Goal: Task Accomplishment & Management: Manage account settings

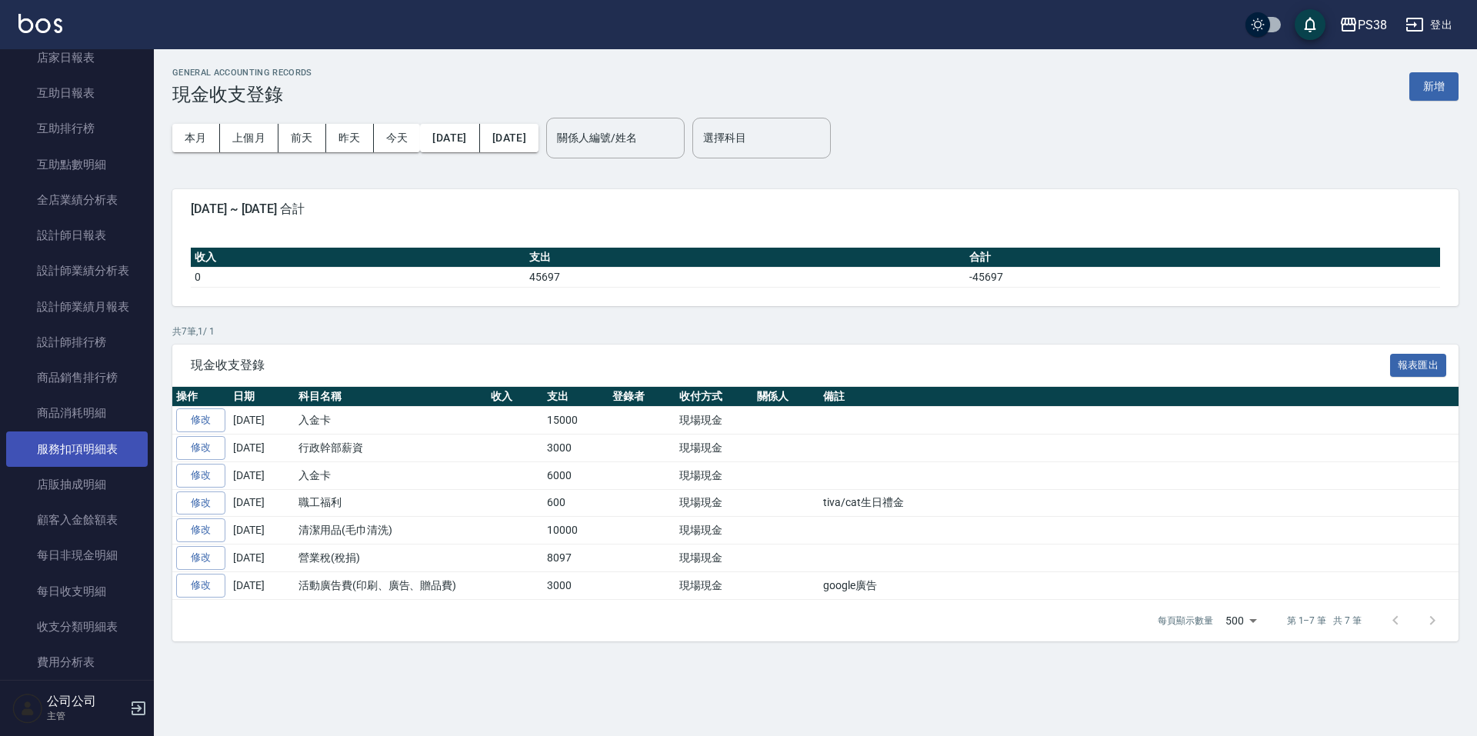
scroll to position [839, 0]
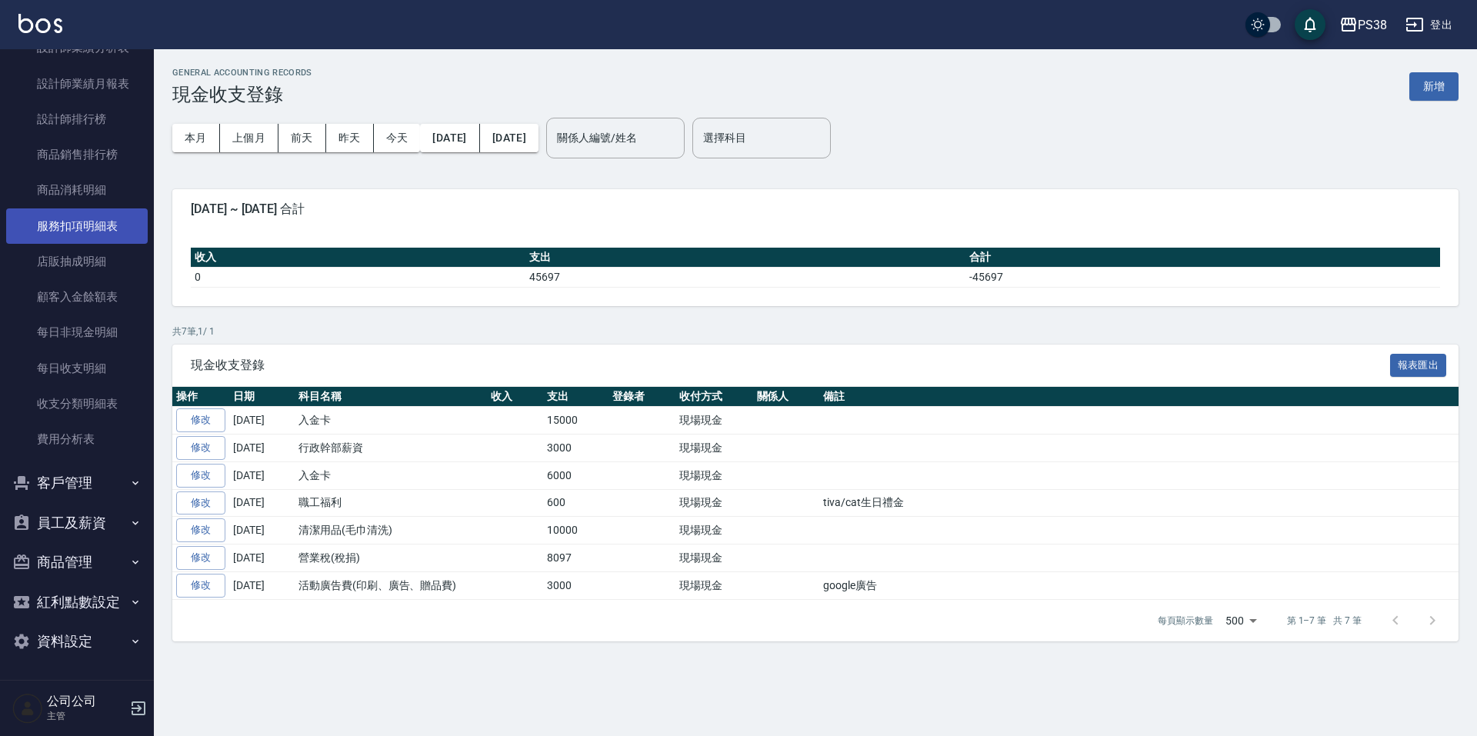
click at [79, 522] on button "員工及薪資" at bounding box center [77, 523] width 142 height 40
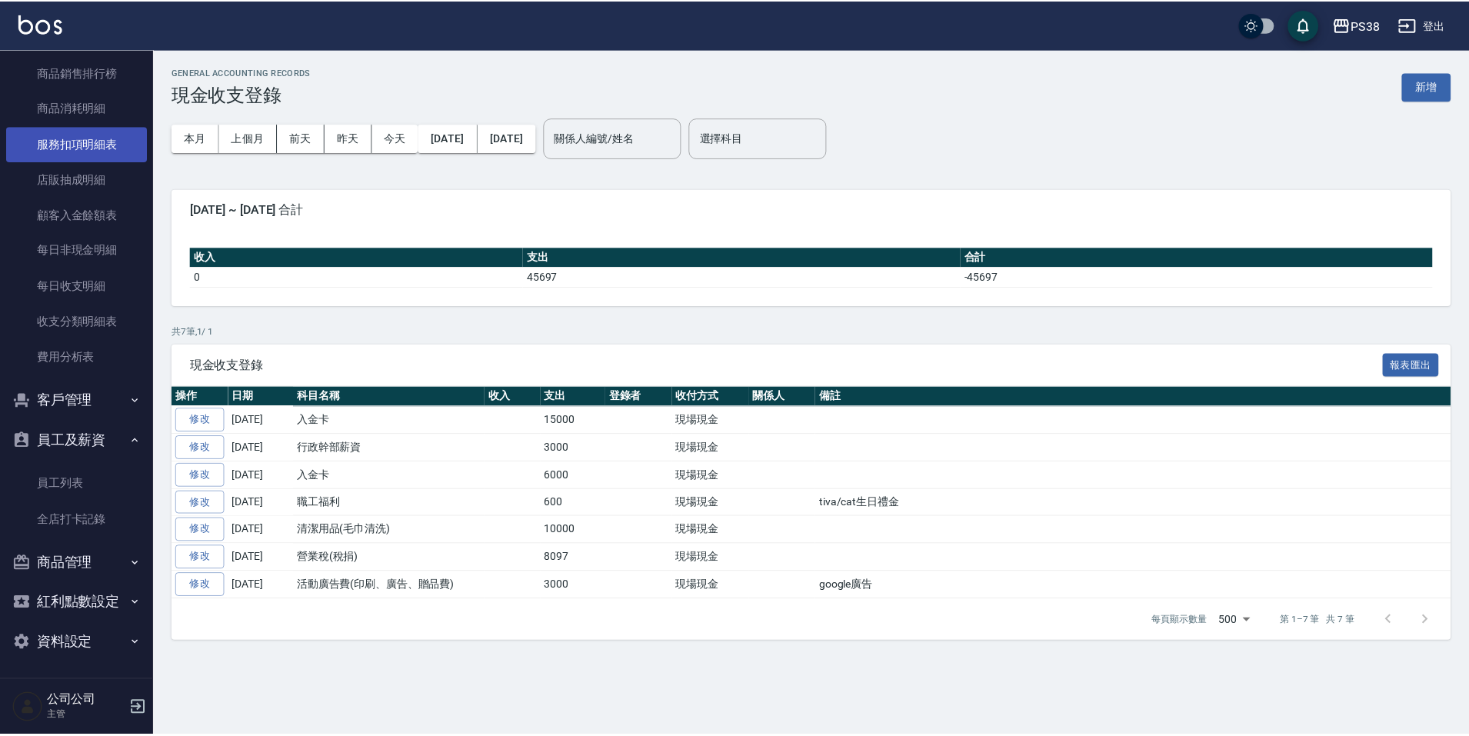
scroll to position [922, 0]
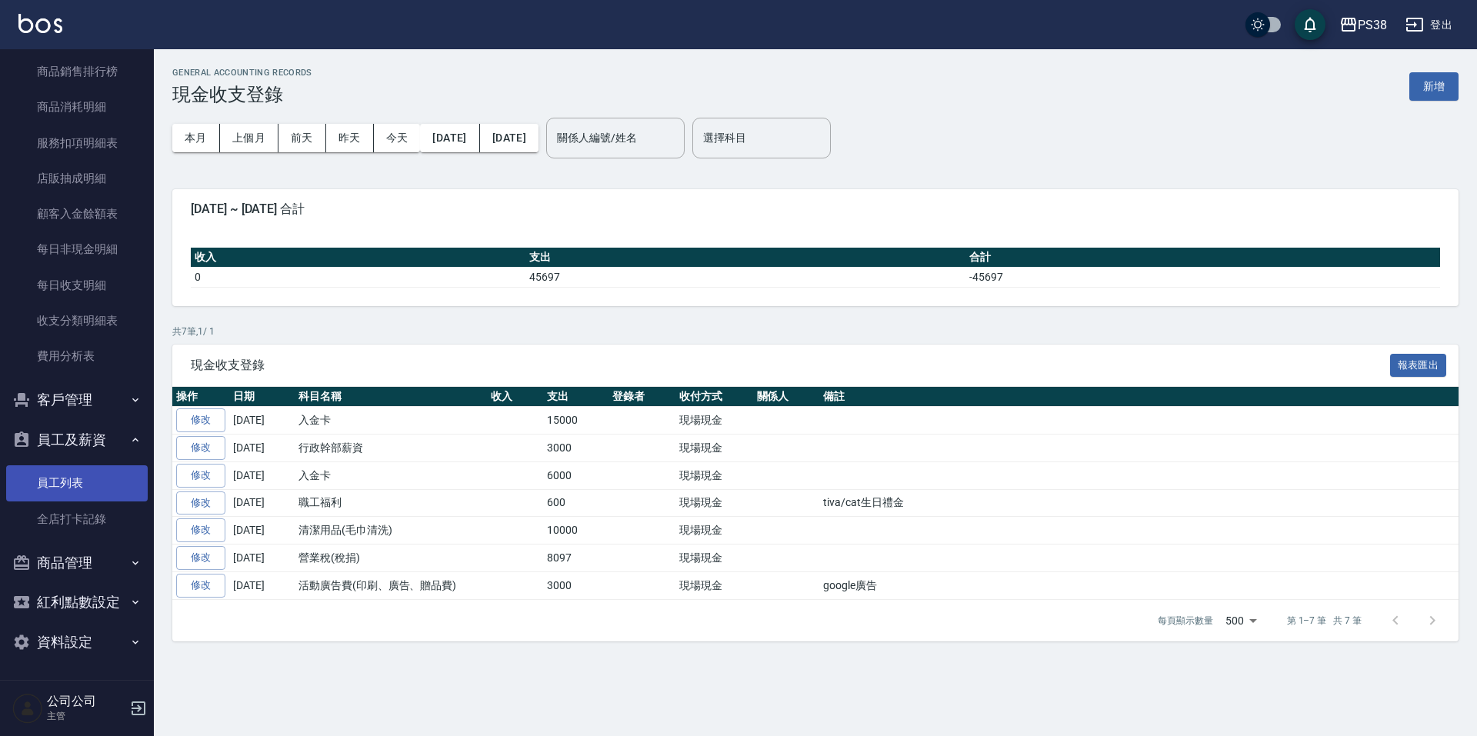
click at [93, 482] on link "員工列表" at bounding box center [77, 482] width 142 height 35
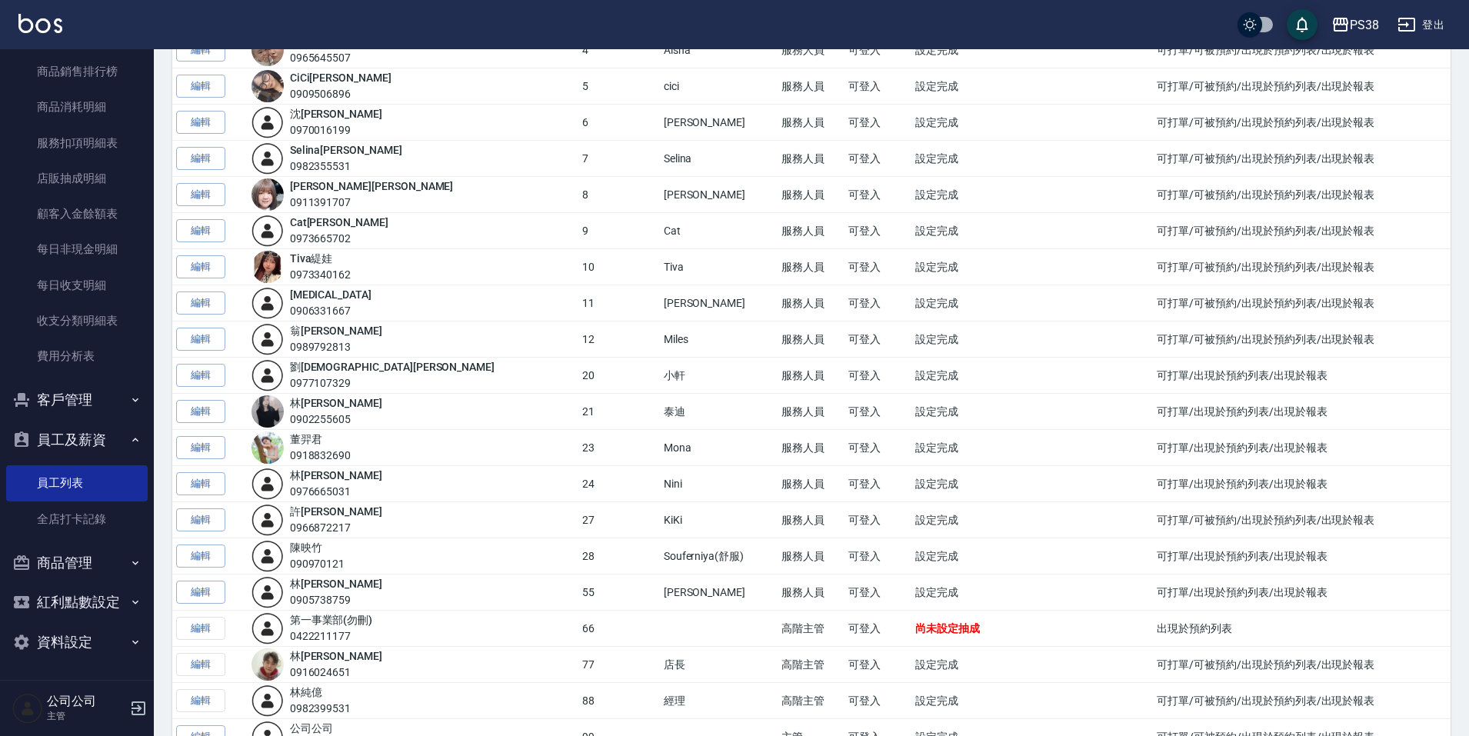
scroll to position [308, 0]
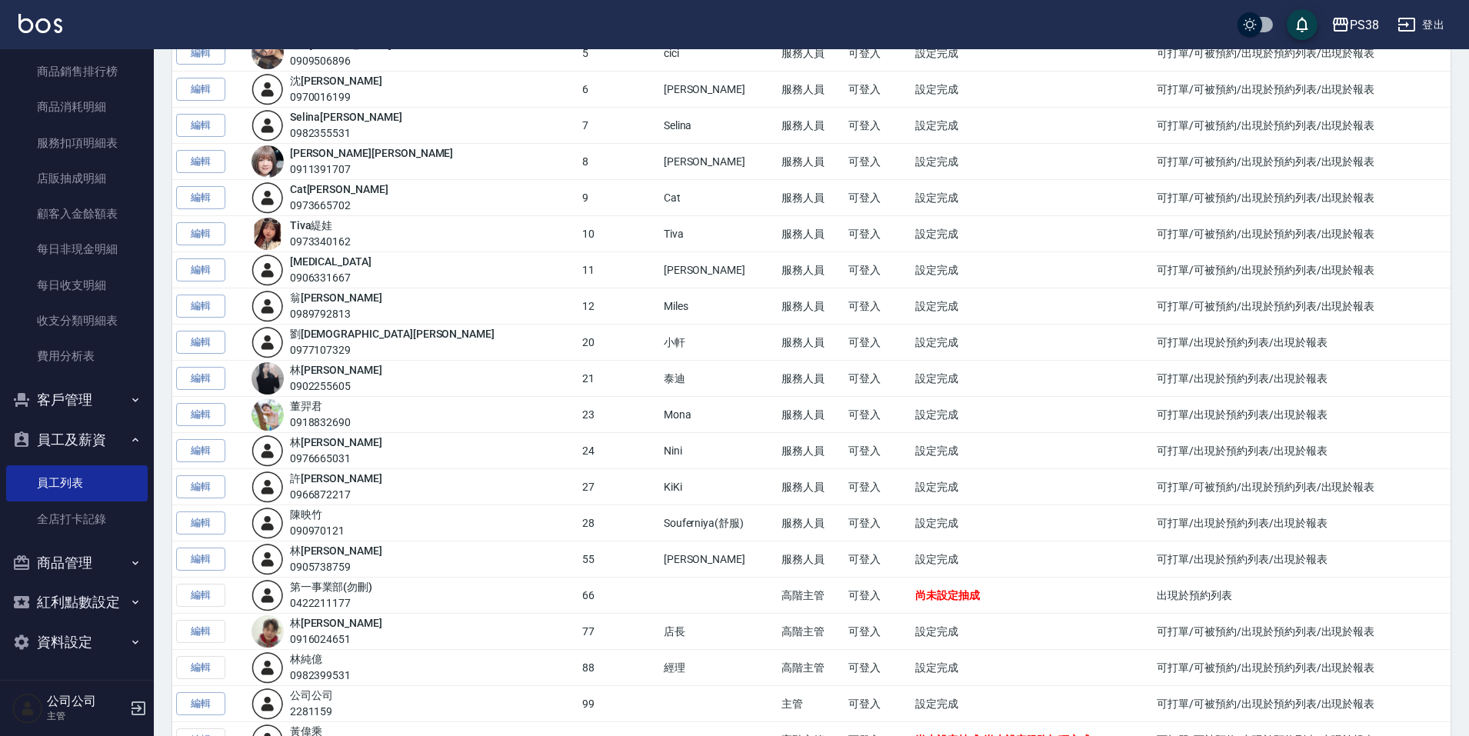
click at [211, 376] on link "編輯" at bounding box center [200, 379] width 49 height 24
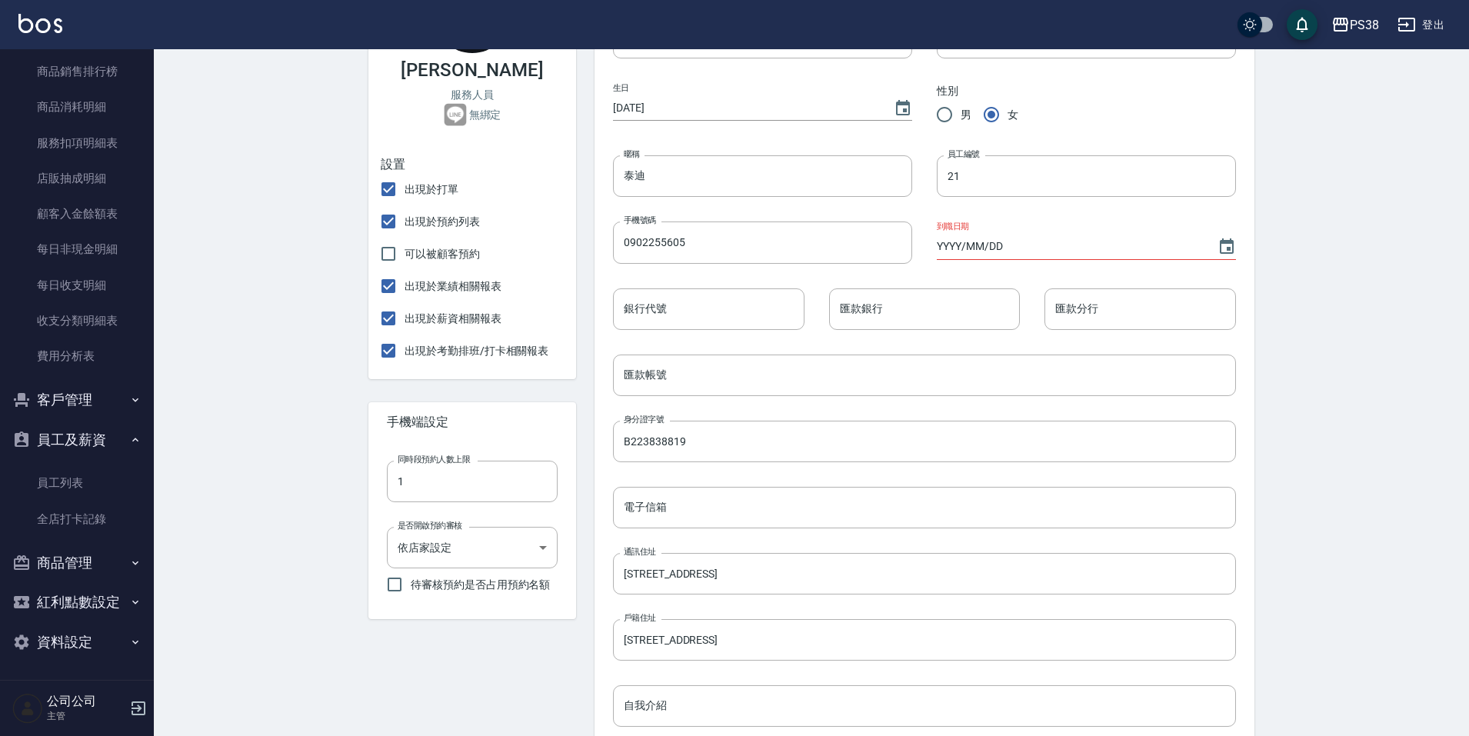
scroll to position [385, 0]
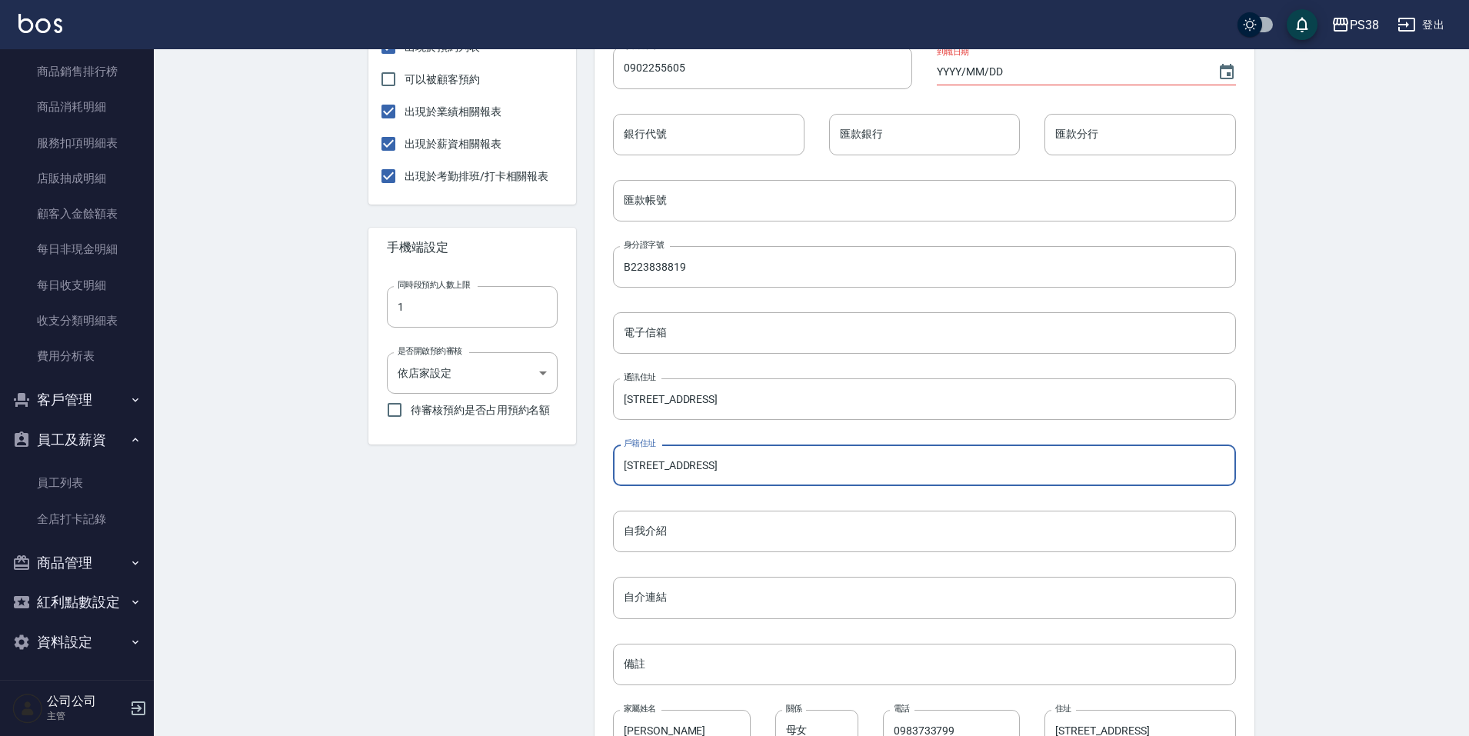
drag, startPoint x: 759, startPoint y: 469, endPoint x: 581, endPoint y: 482, distance: 179.0
click at [581, 482] on div "個人資料 姓氏 林 姓氏 名字 [PERSON_NAME] 名字 生日 [DEMOGRAPHIC_DATA] 性別 男 女 暱稱 [PERSON_NAME]迪…" at bounding box center [915, 294] width 679 height 1059
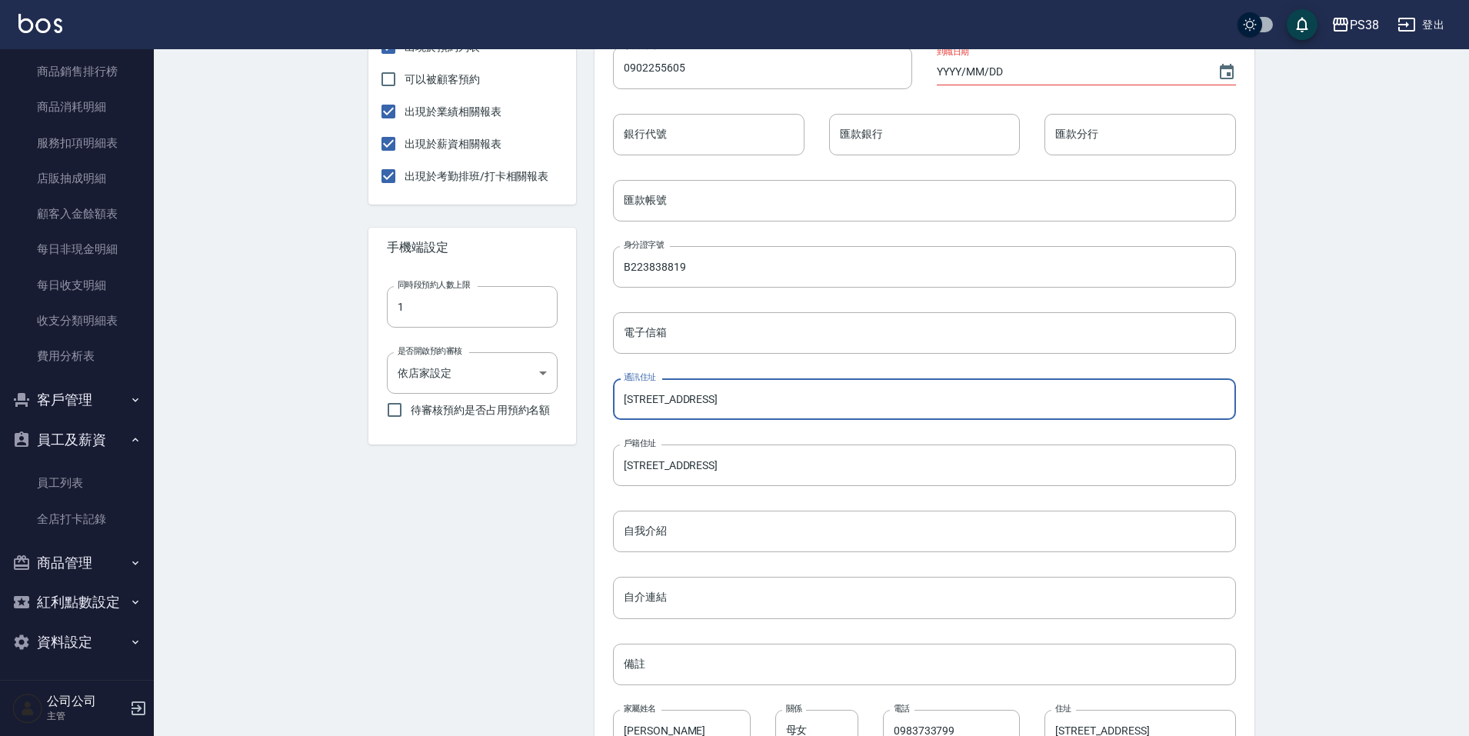
drag, startPoint x: 750, startPoint y: 400, endPoint x: 559, endPoint y: 423, distance: 192.2
click at [570, 412] on div "[PERSON_NAME] 服務人員 無綁定 設置 出現於打單 出現於預約列表 可以被顧客預約 出現於業績相關報表 出現於薪資相關報表 出現於考勤排班/打卡…" at bounding box center [802, 294] width 905 height 1059
click at [217, 195] on div "設定 [PERSON_NAME] - 變更帳戶資訊 基本資料 訂單紀錄 預約表 密碼與安全 打卡紀錄 [PERSON_NAME] 服務人員 無綁定 設置 出…" at bounding box center [812, 253] width 1316 height 1177
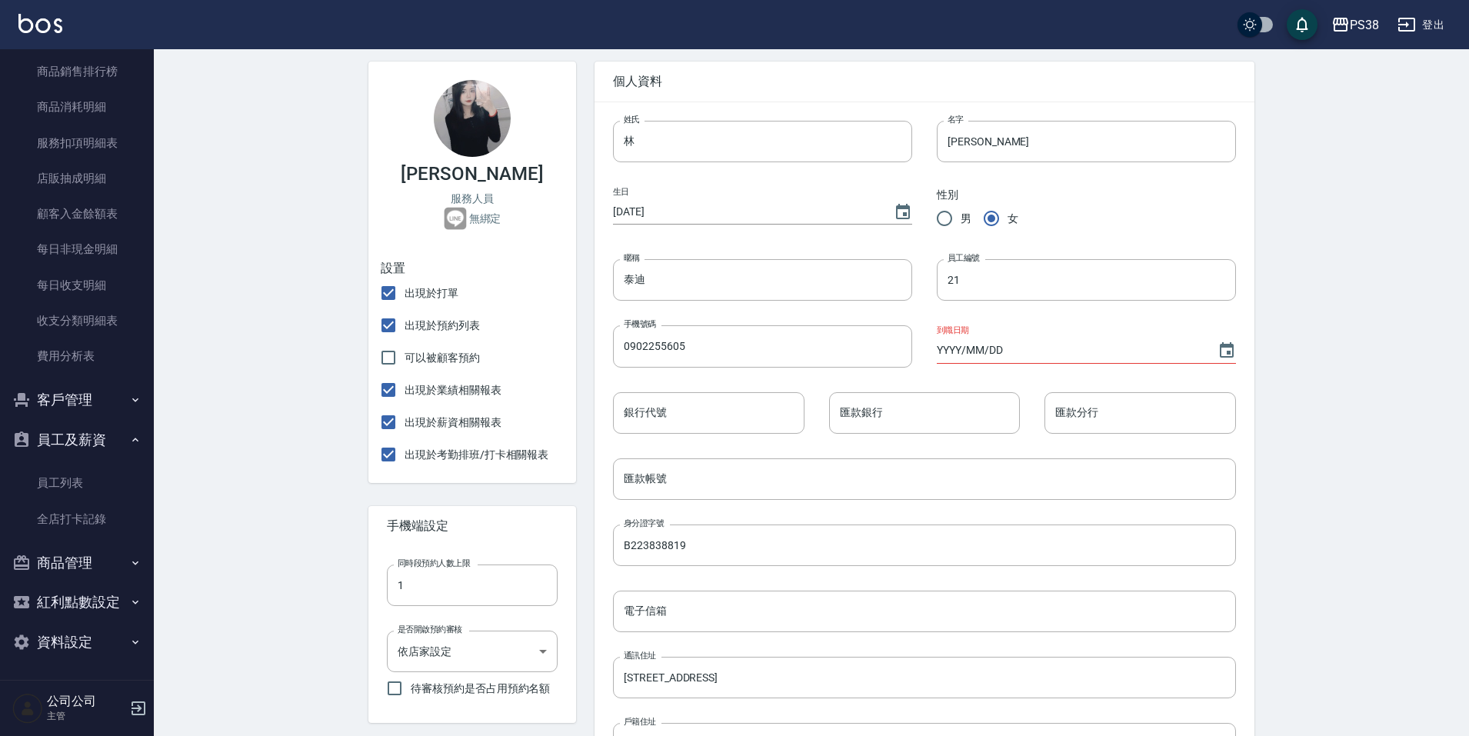
scroll to position [0, 0]
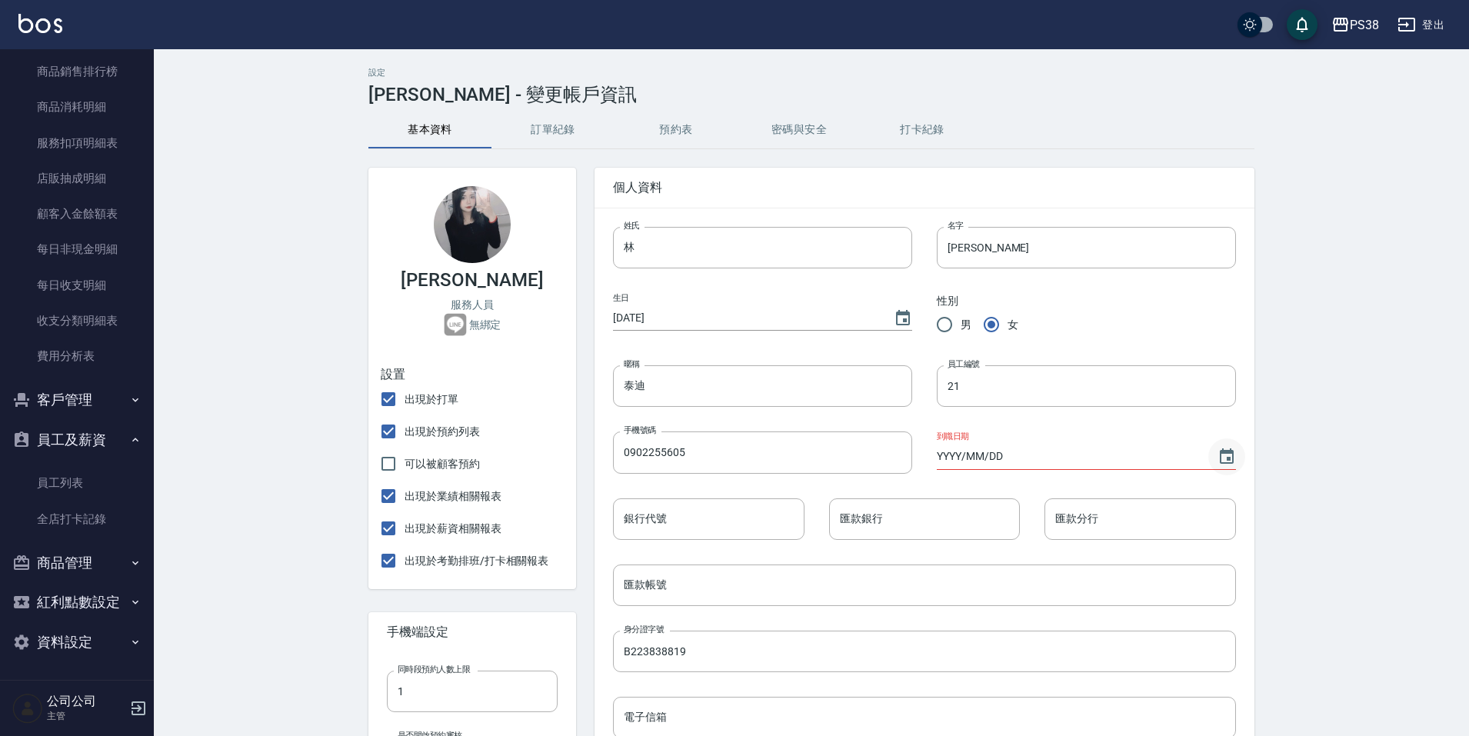
click at [1229, 462] on icon "Choose date" at bounding box center [1227, 457] width 18 height 18
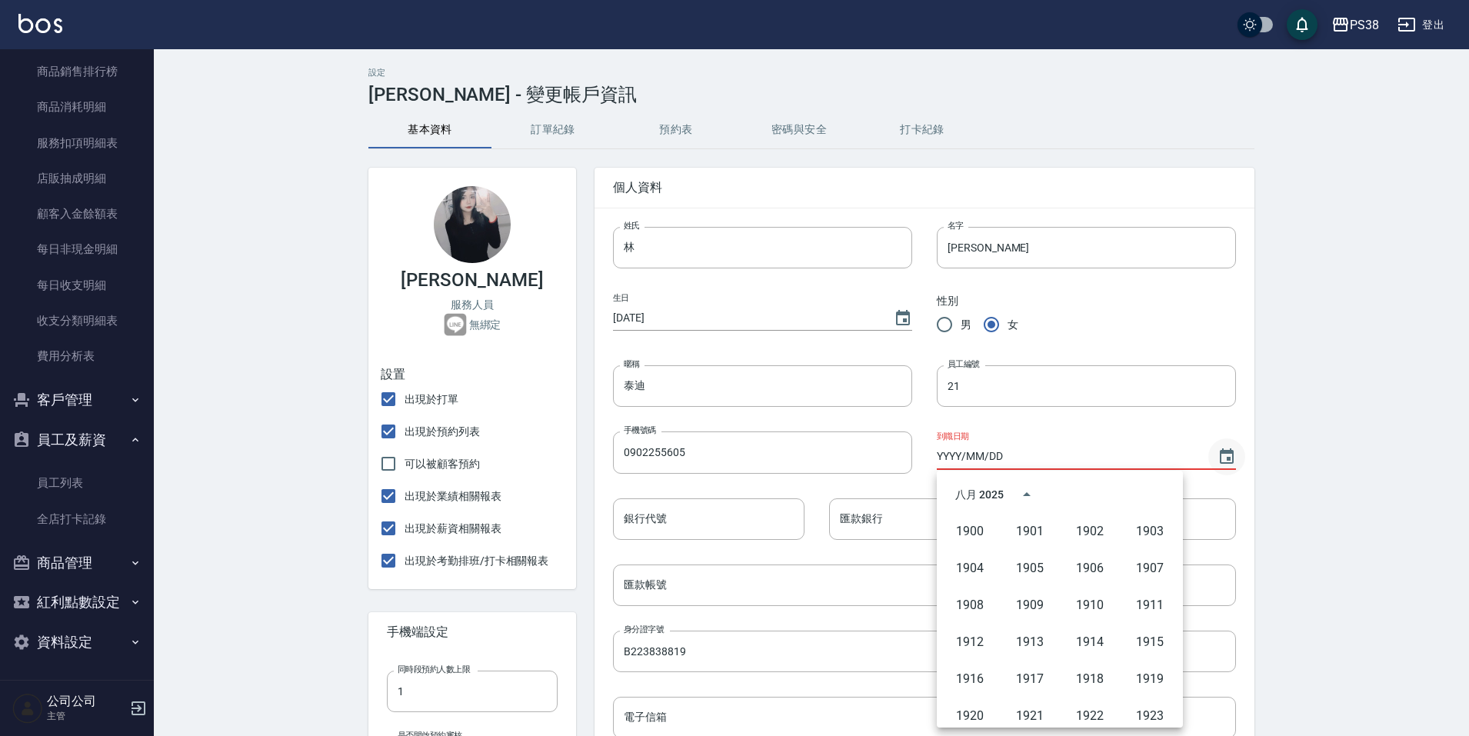
scroll to position [1055, 0]
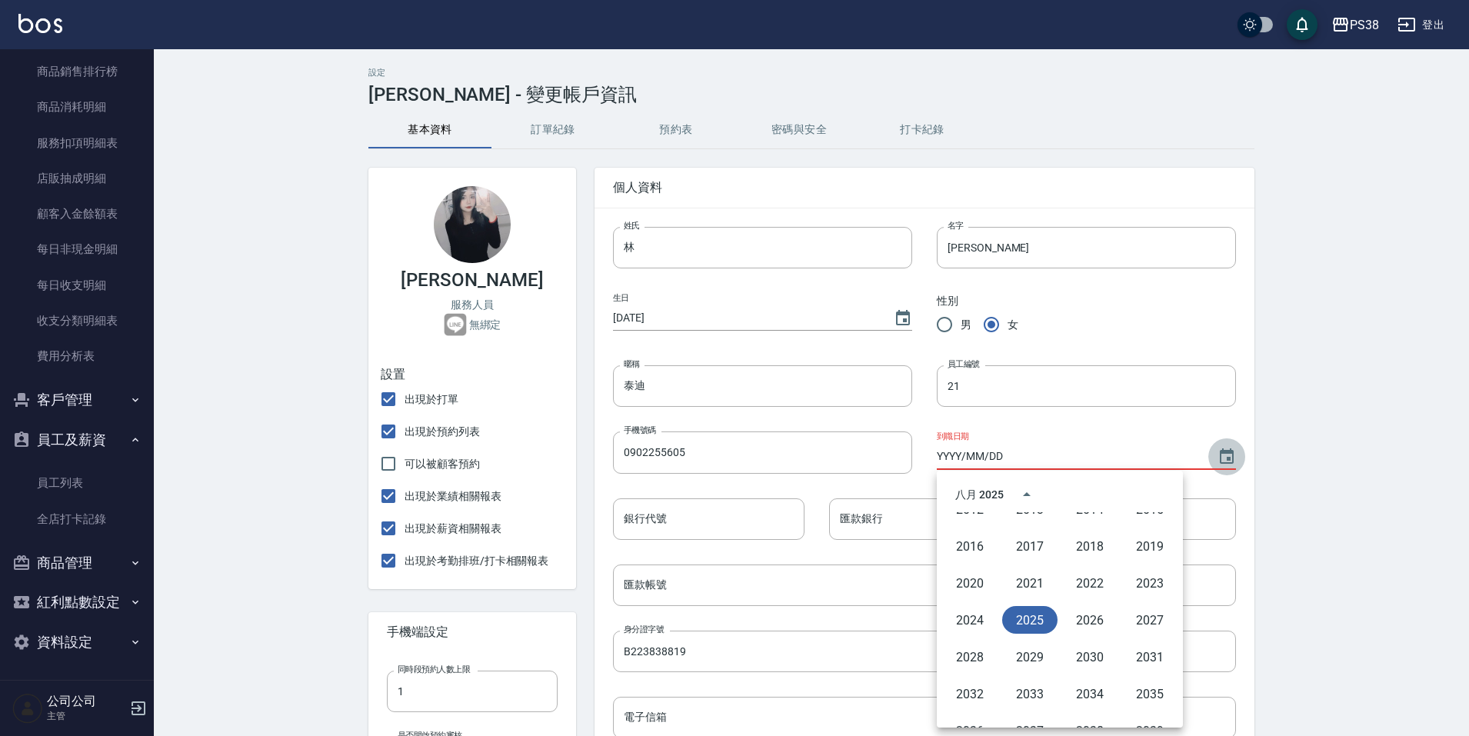
click at [1232, 462] on icon "Choose date" at bounding box center [1227, 457] width 18 height 18
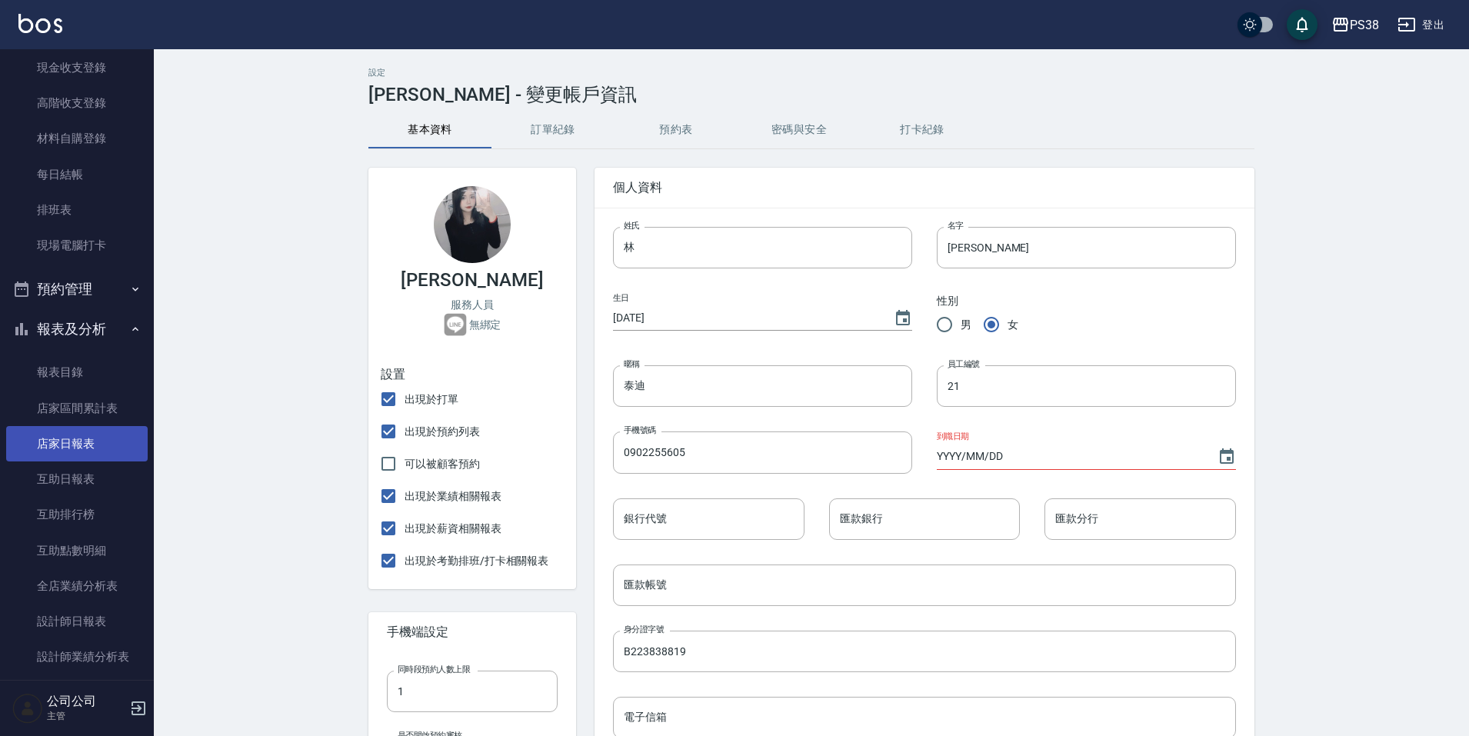
scroll to position [0, 0]
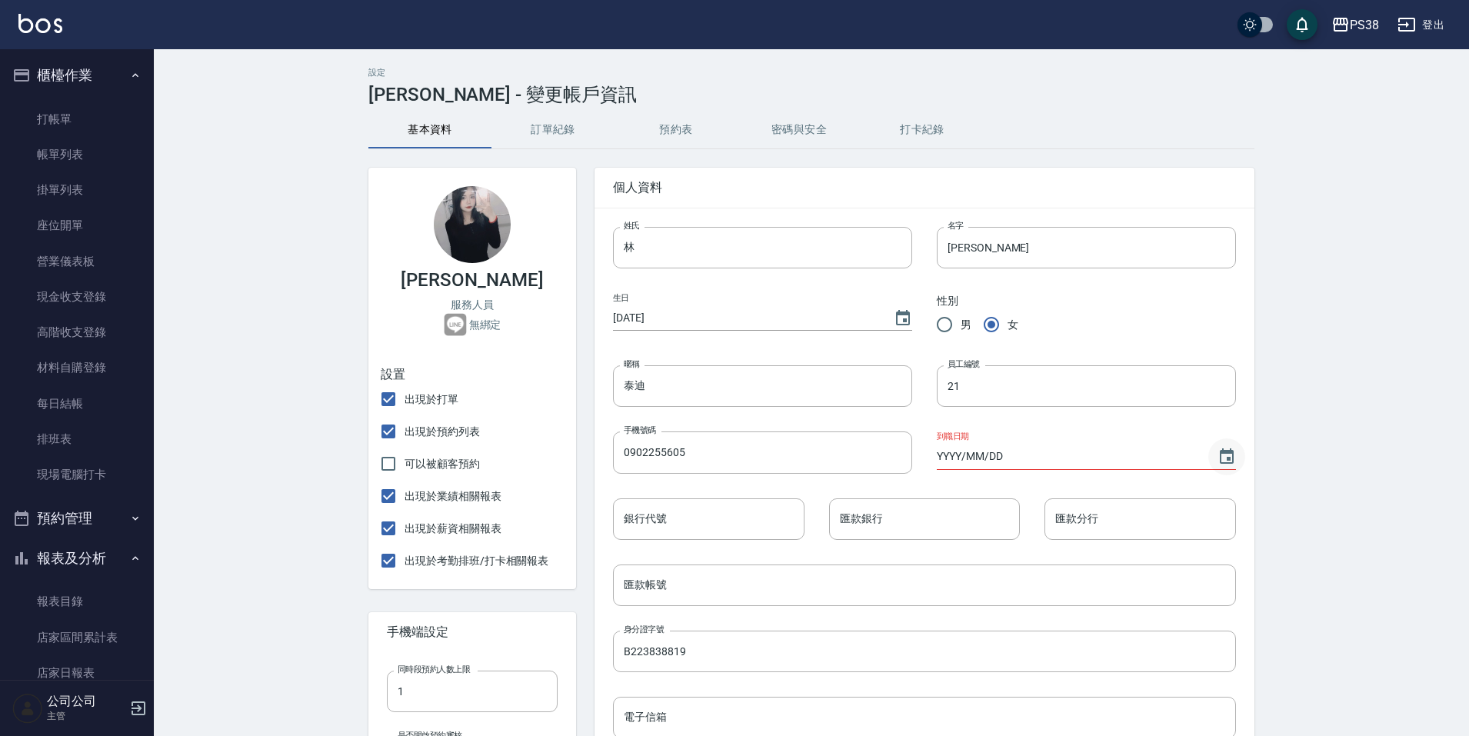
click at [1219, 463] on icon "Choose date" at bounding box center [1227, 457] width 18 height 18
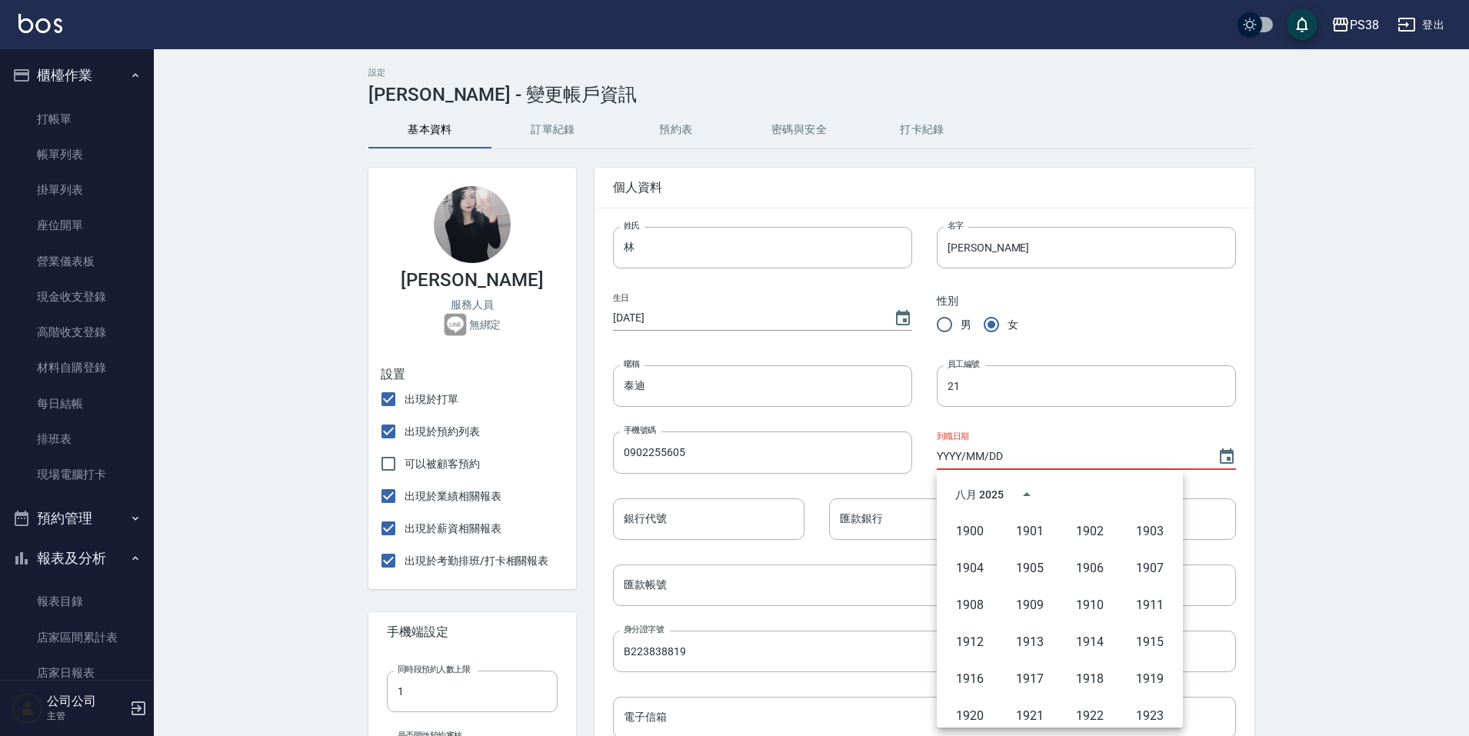
scroll to position [1055, 0]
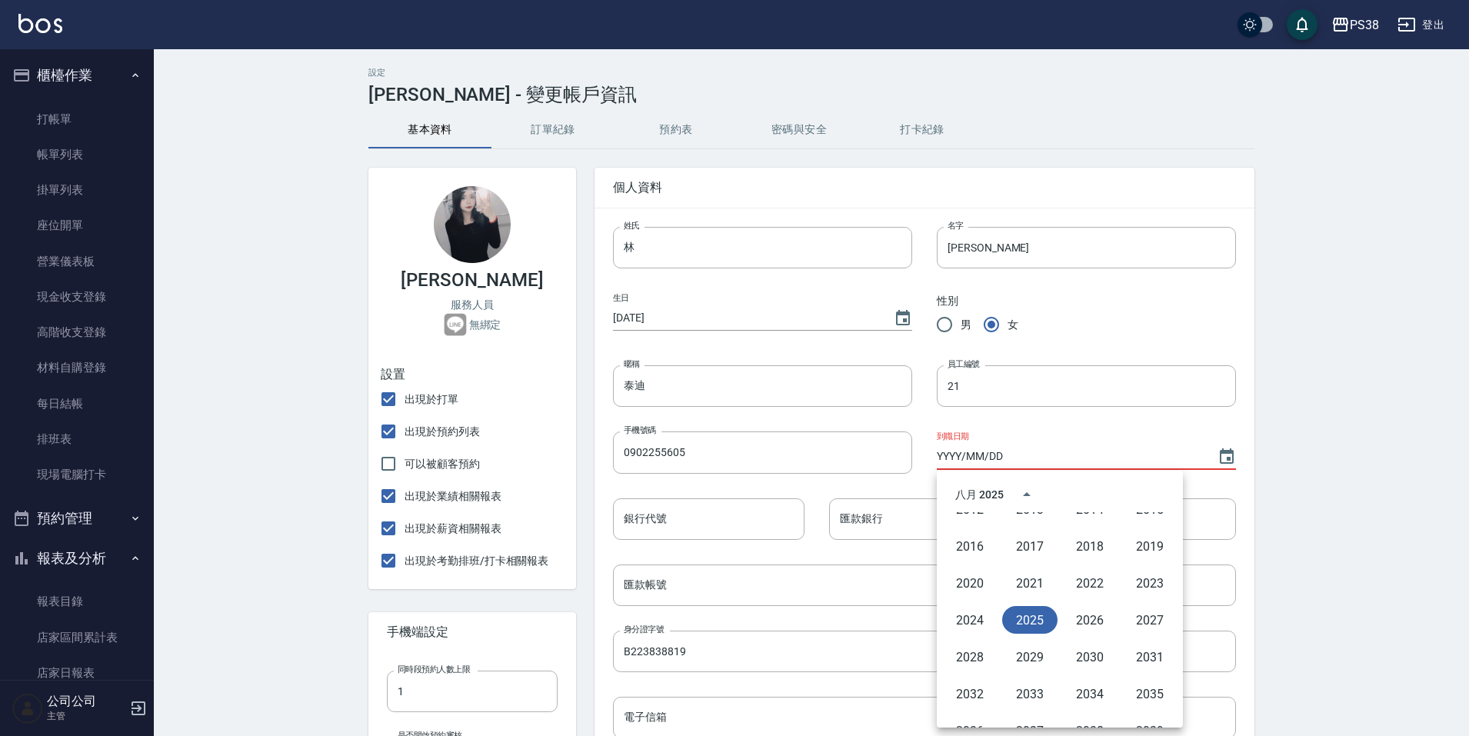
click at [1035, 622] on button "2025" at bounding box center [1029, 620] width 55 height 28
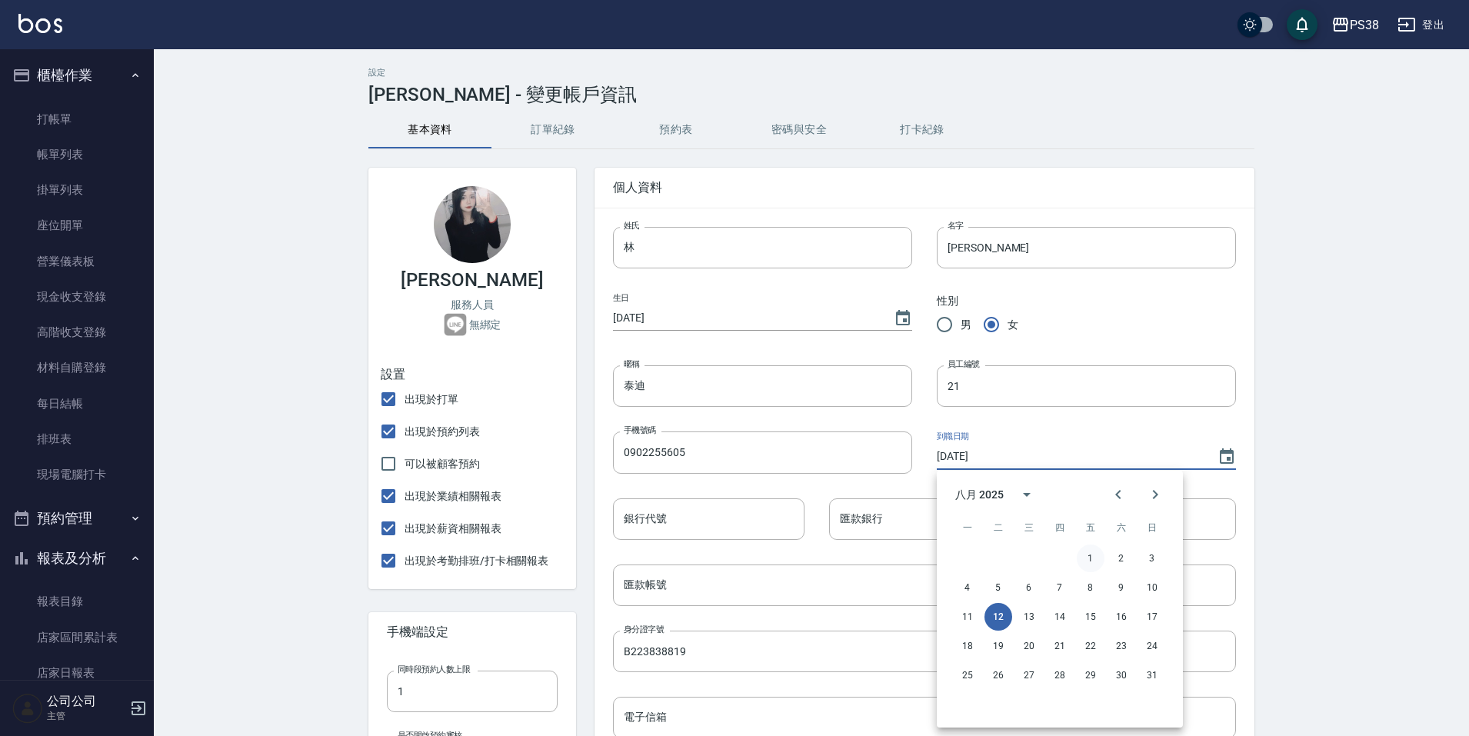
click at [1082, 552] on button "1" at bounding box center [1091, 559] width 28 height 28
type input "[DATE]"
click at [1319, 537] on div "設定 [PERSON_NAME] - 變更帳戶資訊 基本資料 訂單紀錄 預約表 密碼與安全 打卡紀錄 [PERSON_NAME] 服務人員 無綁定 設置 出…" at bounding box center [812, 637] width 1316 height 1177
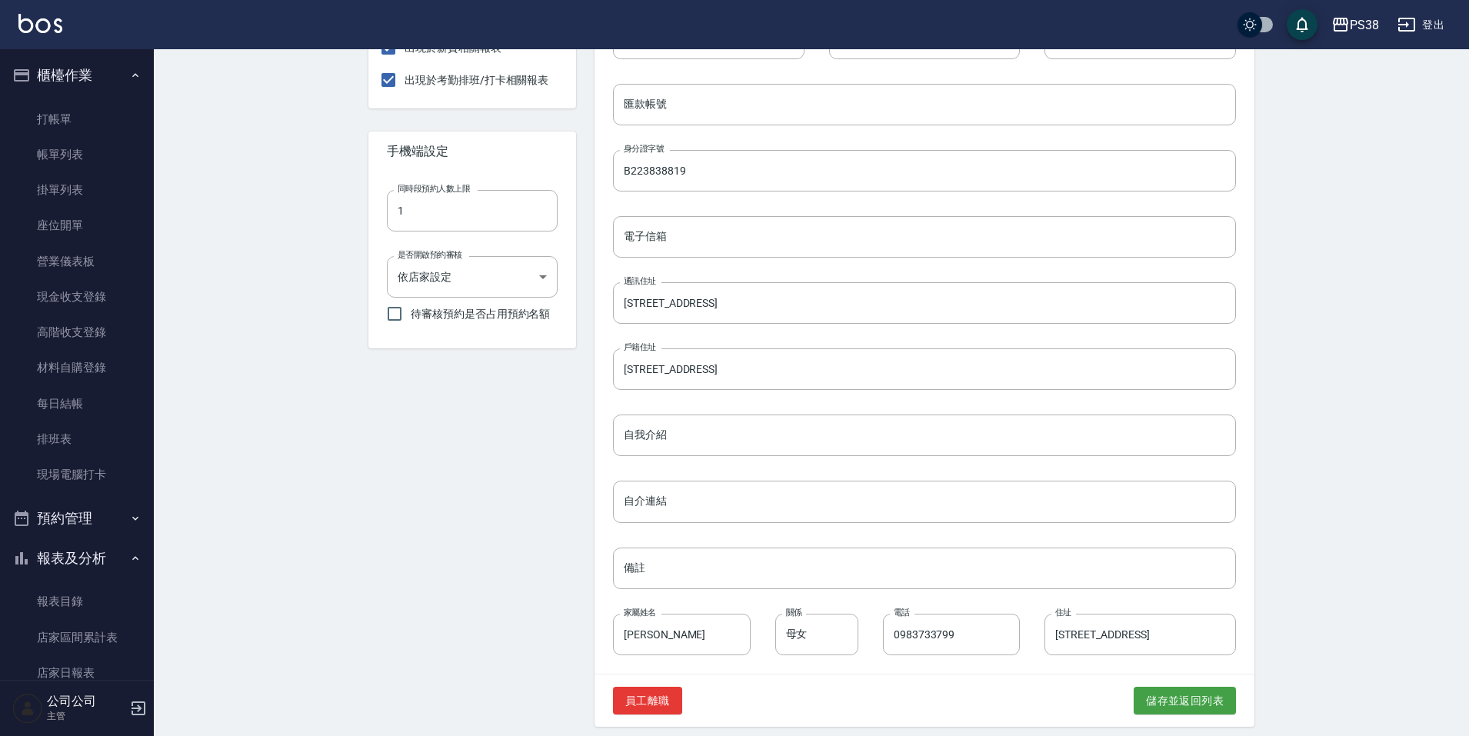
scroll to position [491, 0]
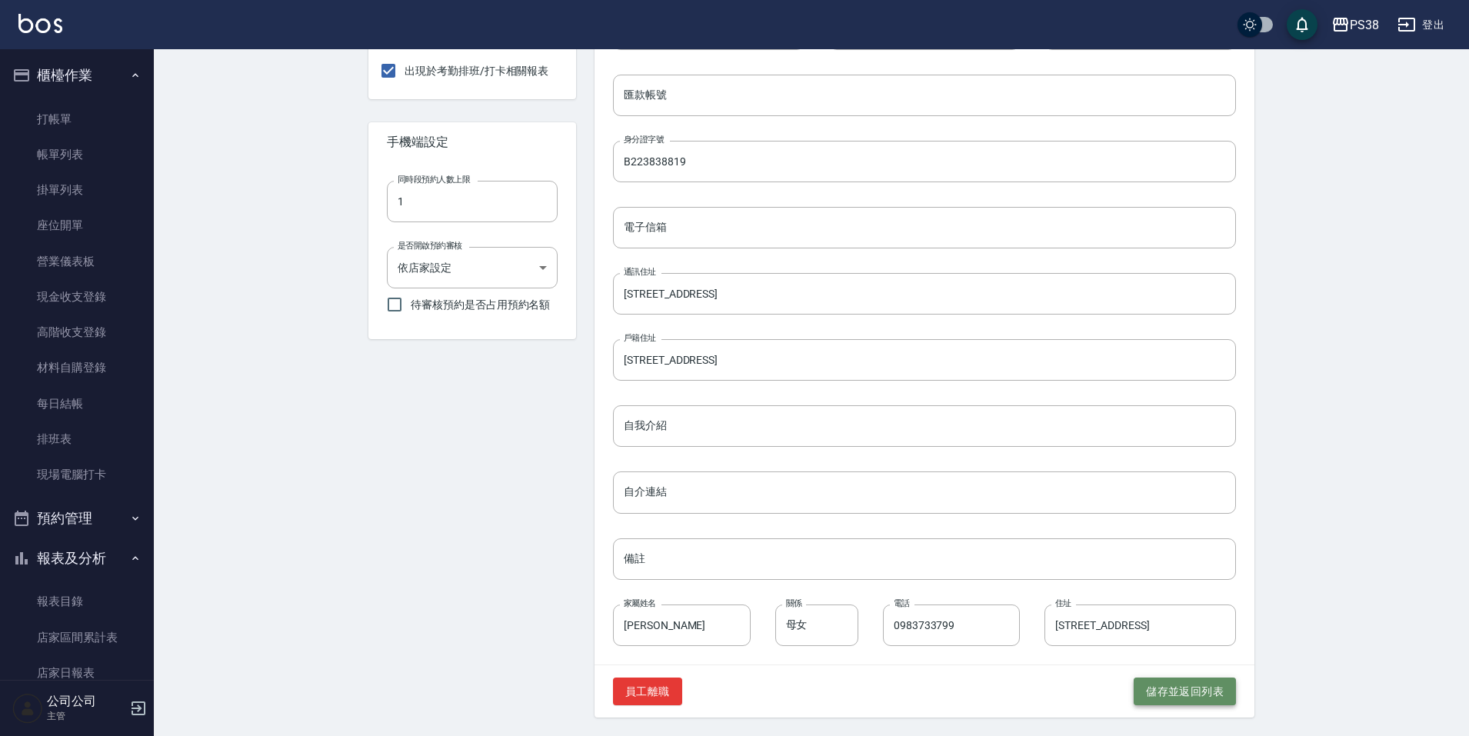
click at [1148, 694] on button "儲存並返回列表" at bounding box center [1185, 692] width 102 height 28
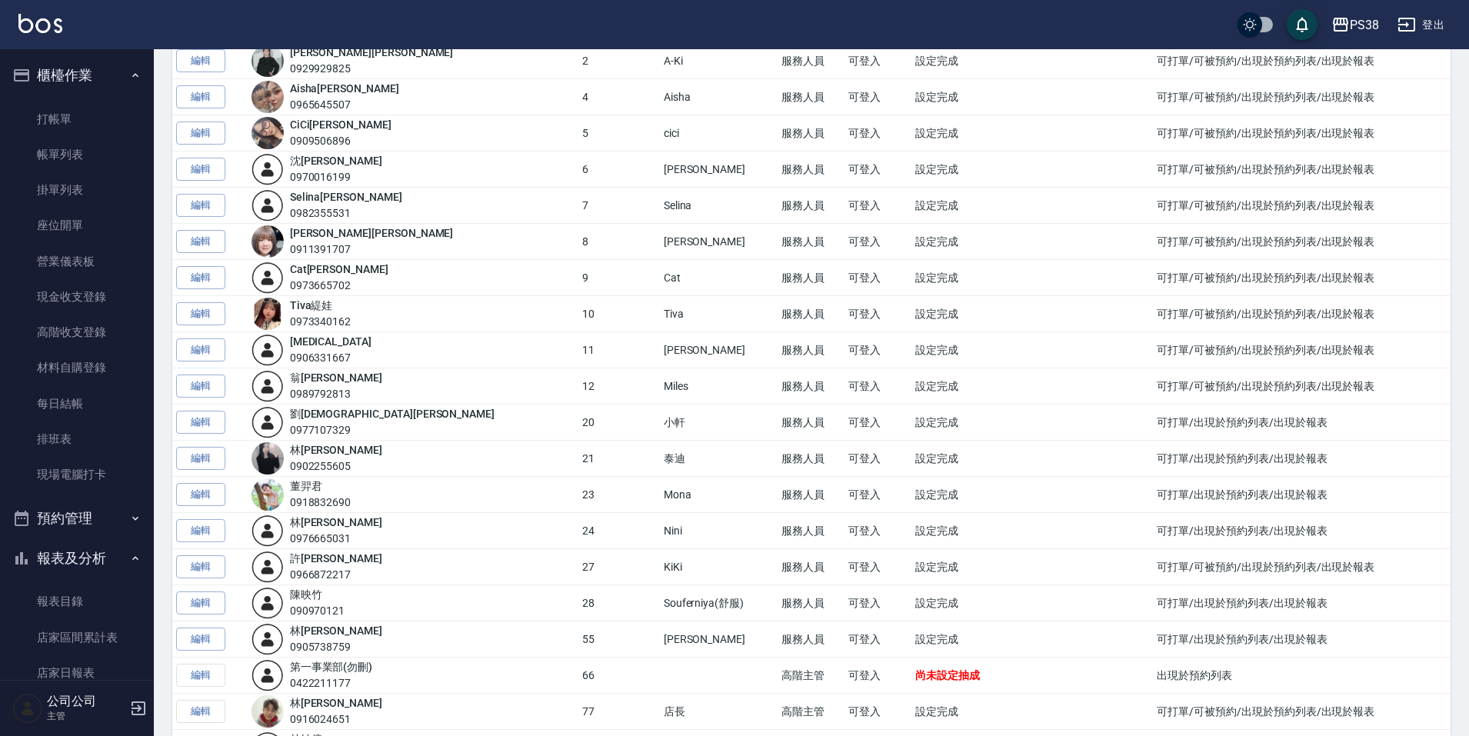
scroll to position [426, 0]
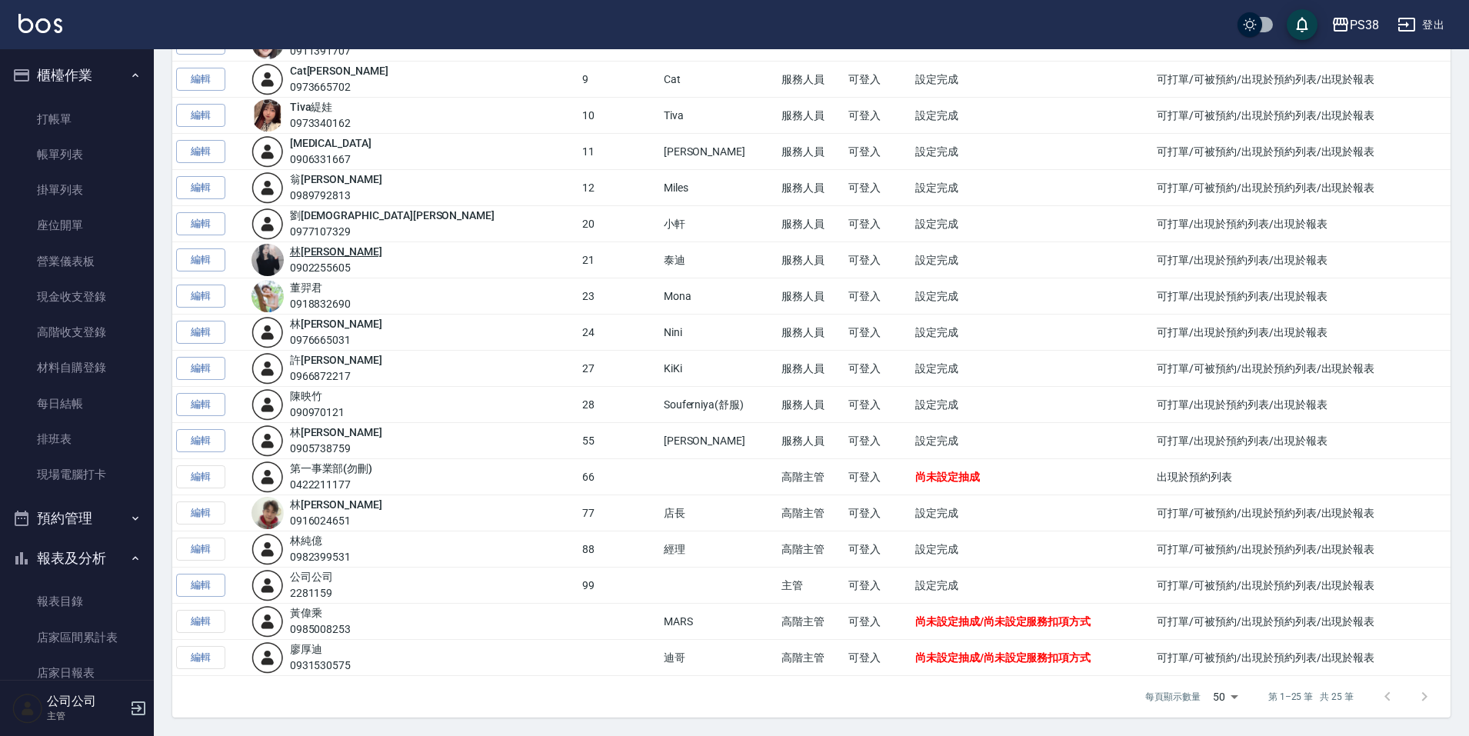
click at [328, 249] on link "[PERSON_NAME]" at bounding box center [336, 251] width 92 height 12
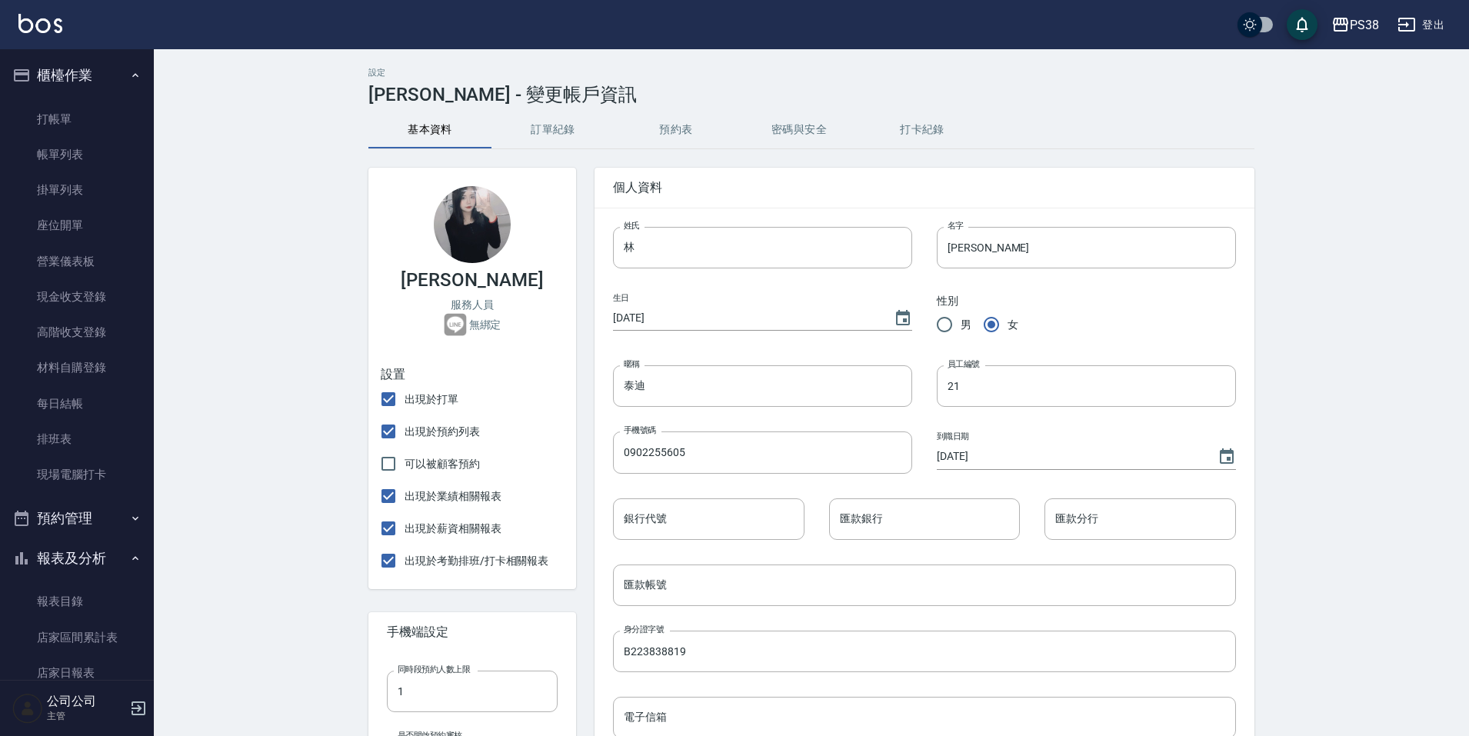
type input "[DATE]"
click at [74, 142] on link "帳單列表" at bounding box center [77, 154] width 142 height 35
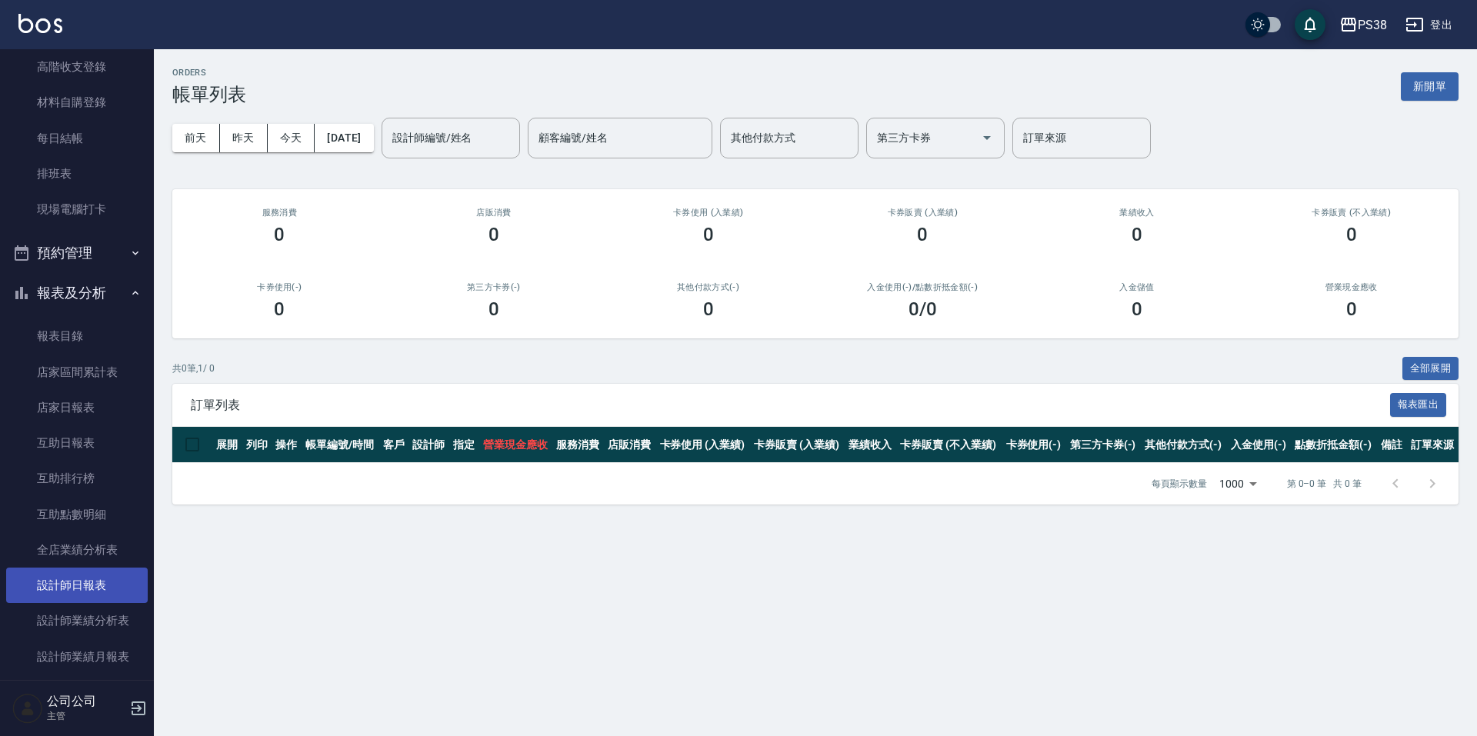
scroll to position [308, 0]
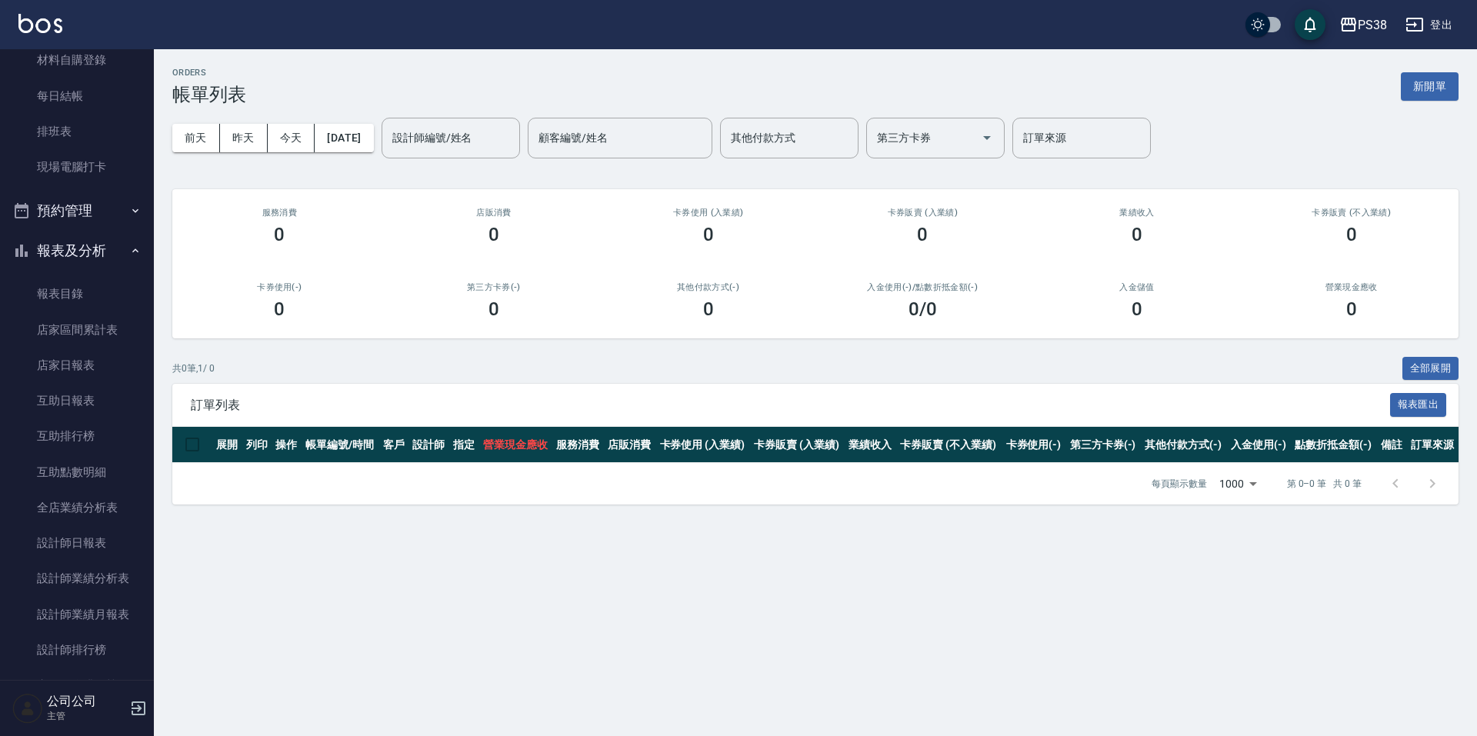
click at [66, 198] on button "預約管理" at bounding box center [77, 211] width 142 height 40
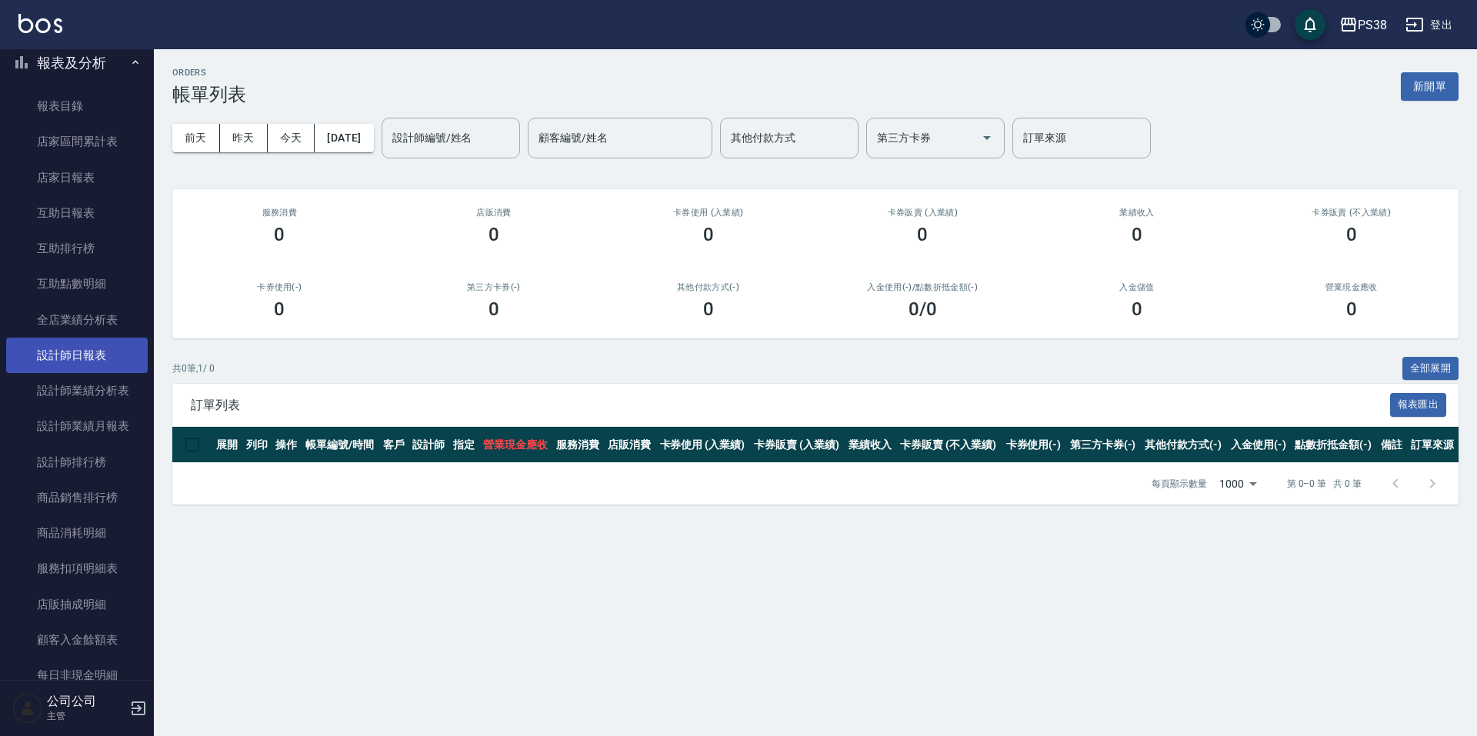
scroll to position [615, 0]
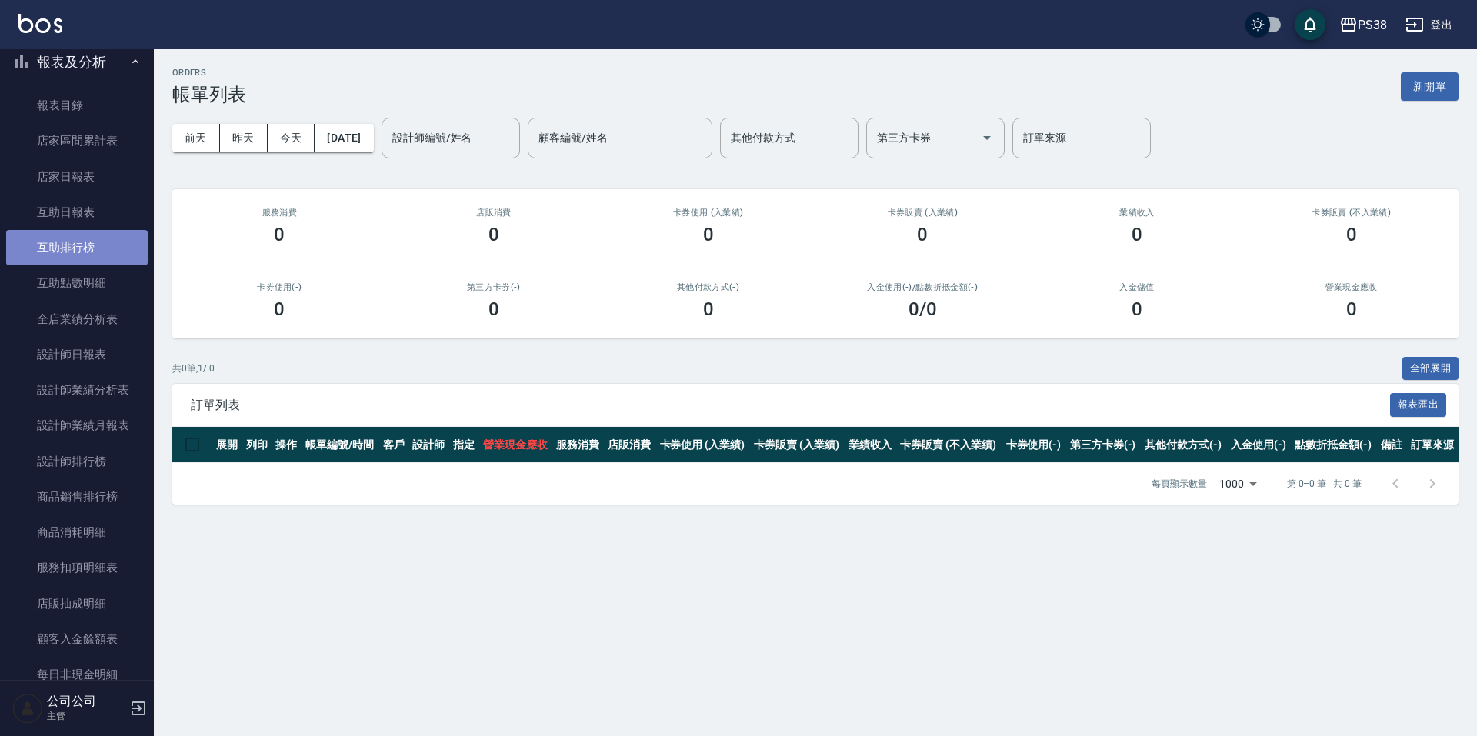
click at [110, 248] on link "互助排行榜" at bounding box center [77, 247] width 142 height 35
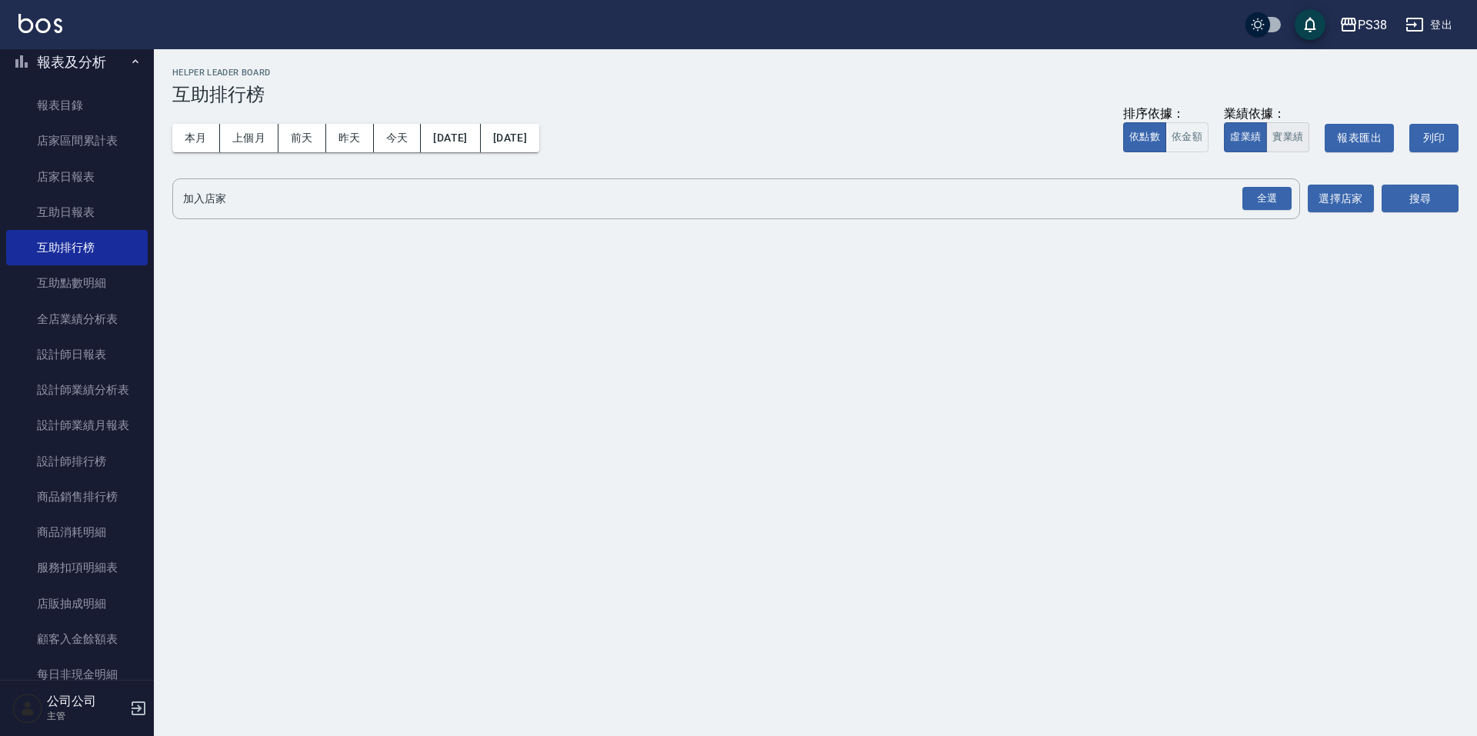
click at [1291, 138] on button "實業績" at bounding box center [1287, 137] width 43 height 30
click at [1273, 195] on div "全選" at bounding box center [1266, 199] width 49 height 24
click at [1416, 208] on button "搜尋" at bounding box center [1420, 199] width 77 height 28
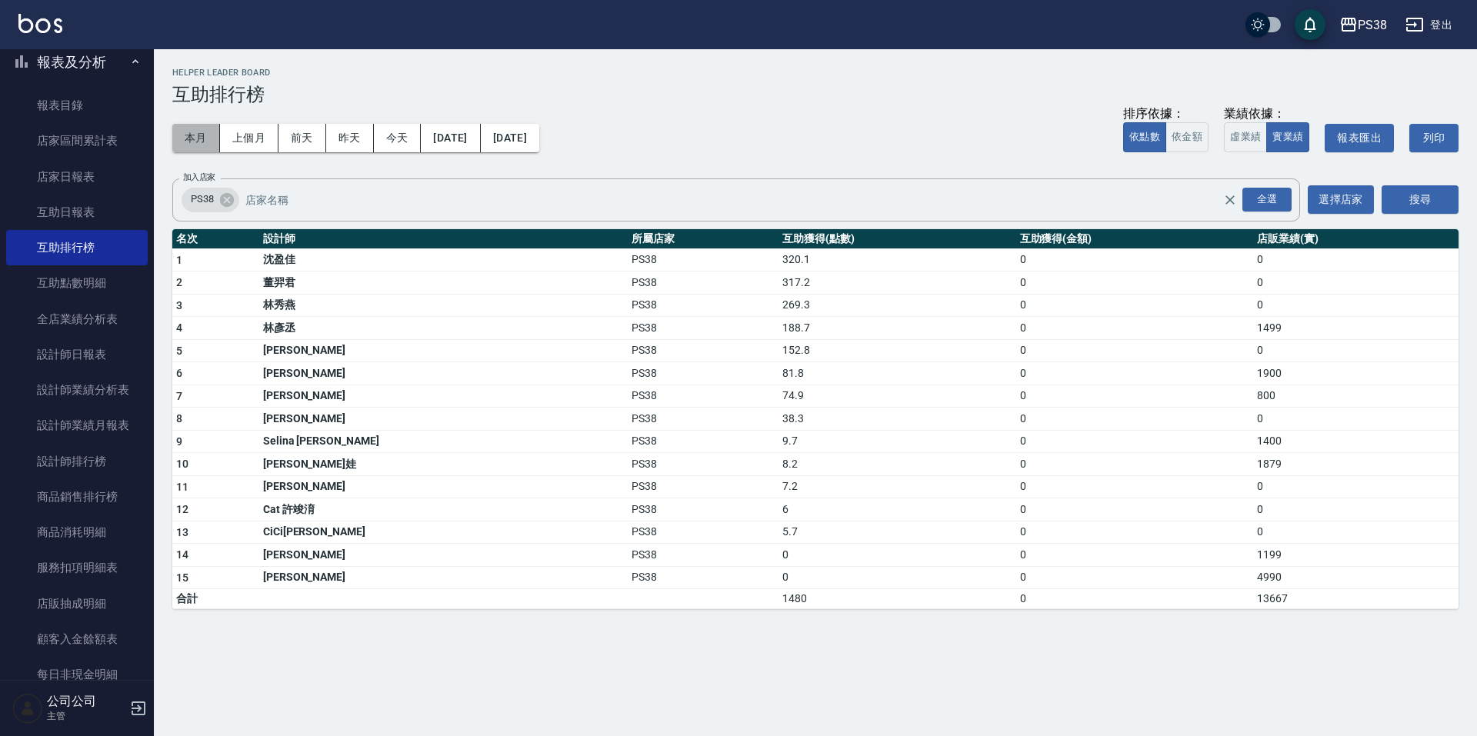
click at [178, 146] on button "本月" at bounding box center [196, 138] width 48 height 28
